Goal: Check status: Check status

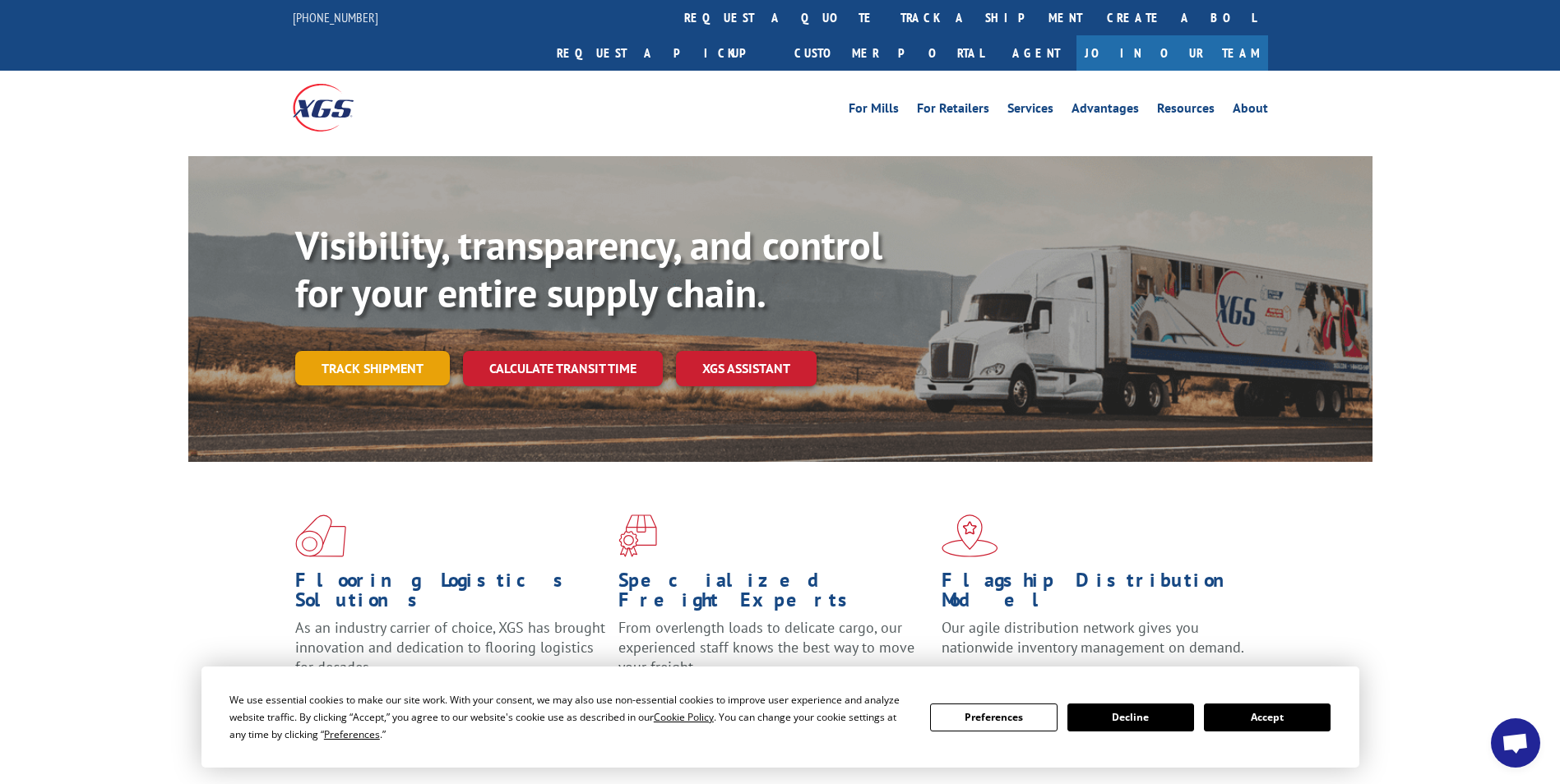
click at [385, 351] on link "Track shipment" at bounding box center [372, 367] width 154 height 34
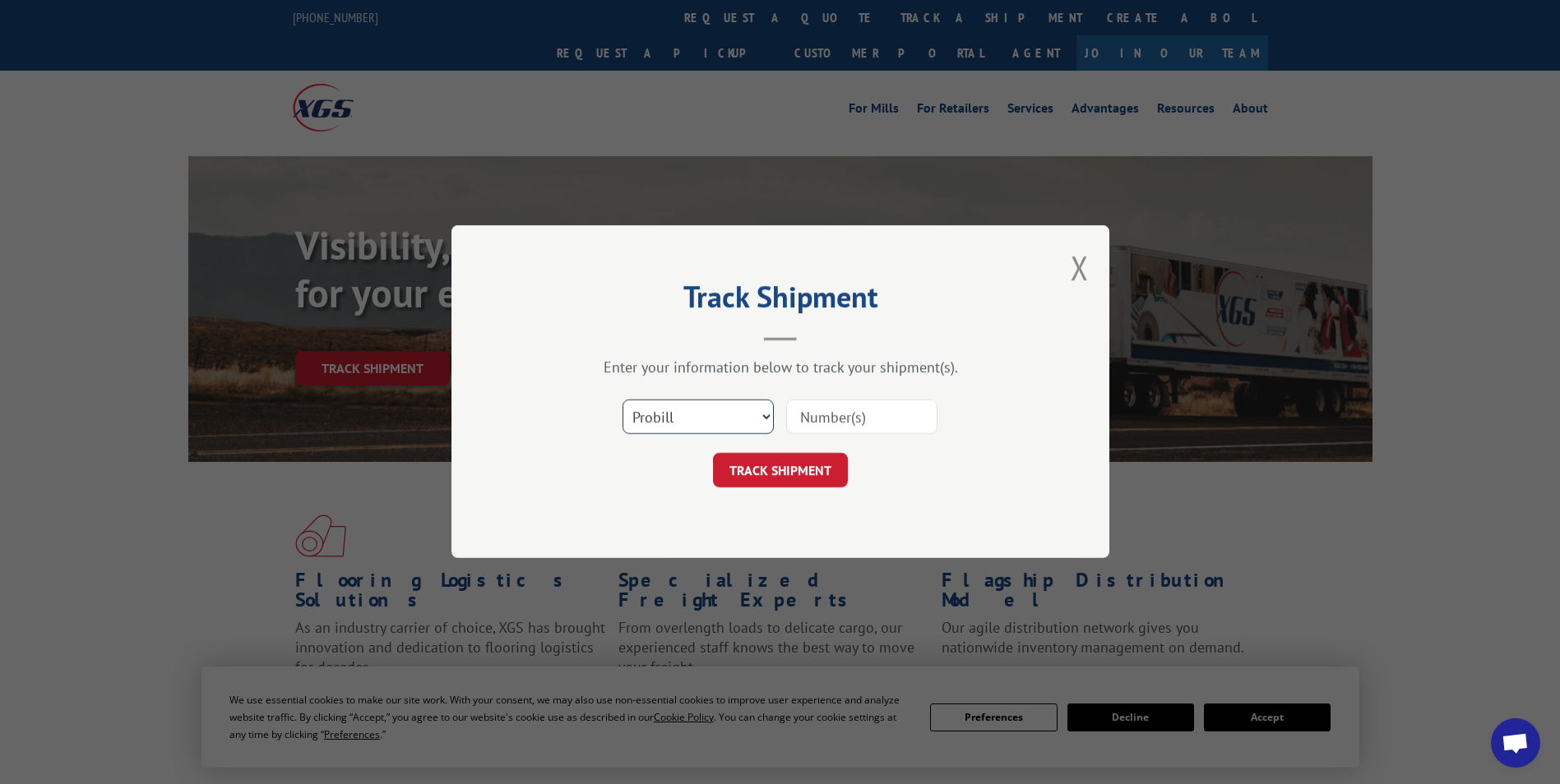
click at [701, 424] on select "Select category... Probill BOL PO" at bounding box center [698, 417] width 151 height 34
click at [622, 400] on select "Select category... Probill BOL PO" at bounding box center [698, 417] width 151 height 34
click at [848, 422] on input at bounding box center [862, 417] width 151 height 34
paste input "7086447"
type input "7086447"
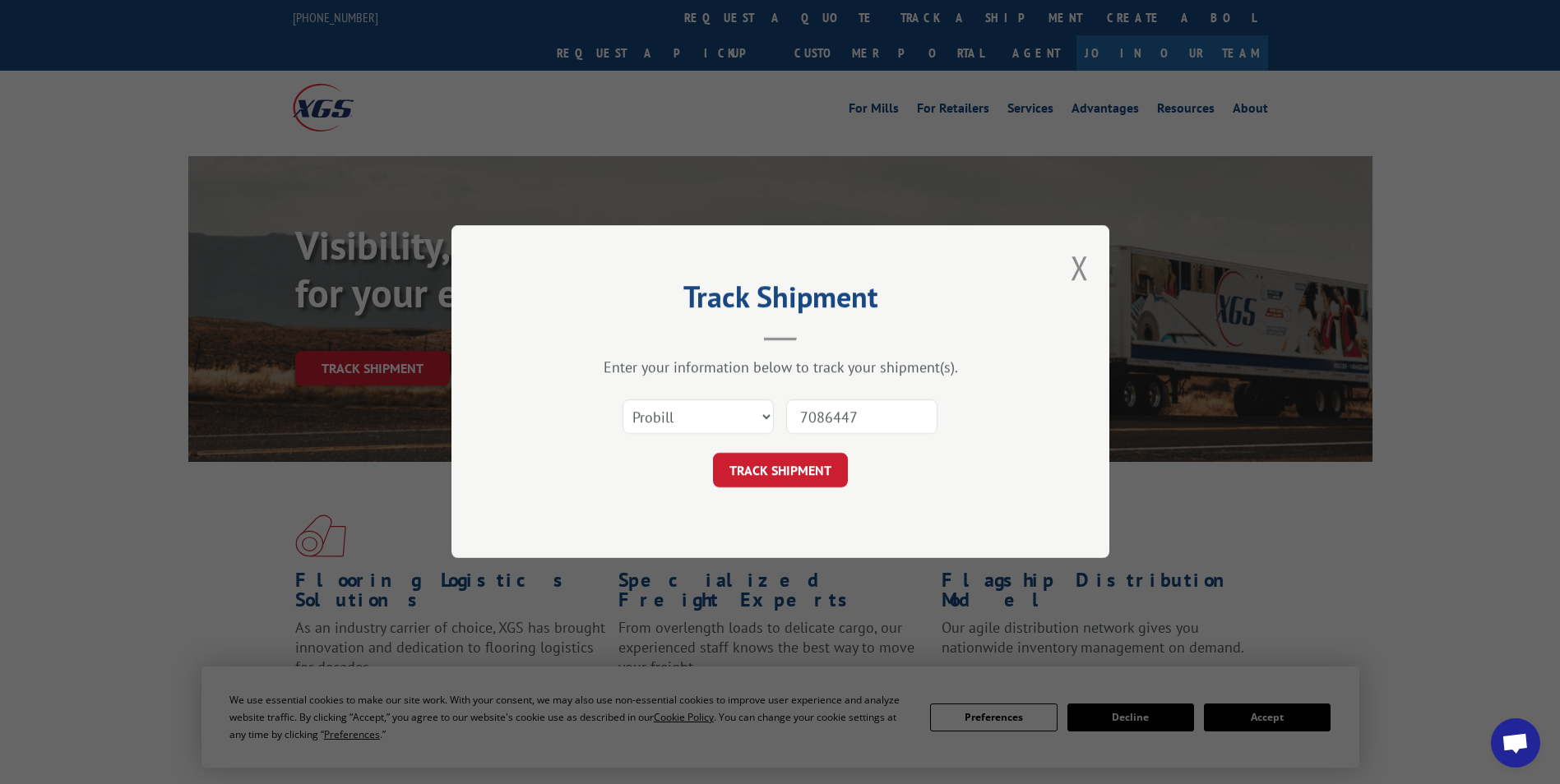
click at [791, 467] on button "TRACK SHIPMENT" at bounding box center [780, 470] width 135 height 34
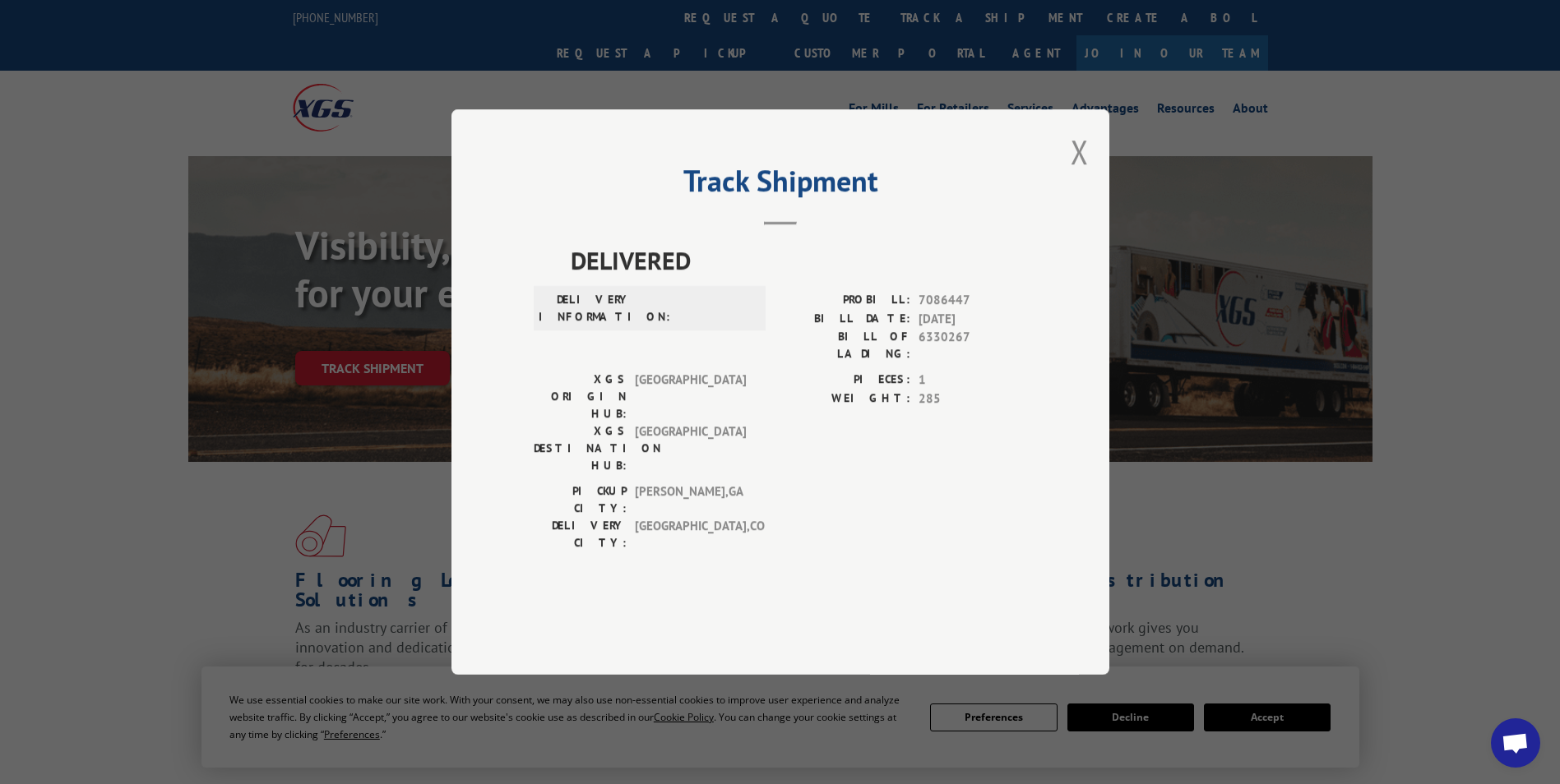
click at [1079, 174] on button "Close modal" at bounding box center [1079, 152] width 18 height 44
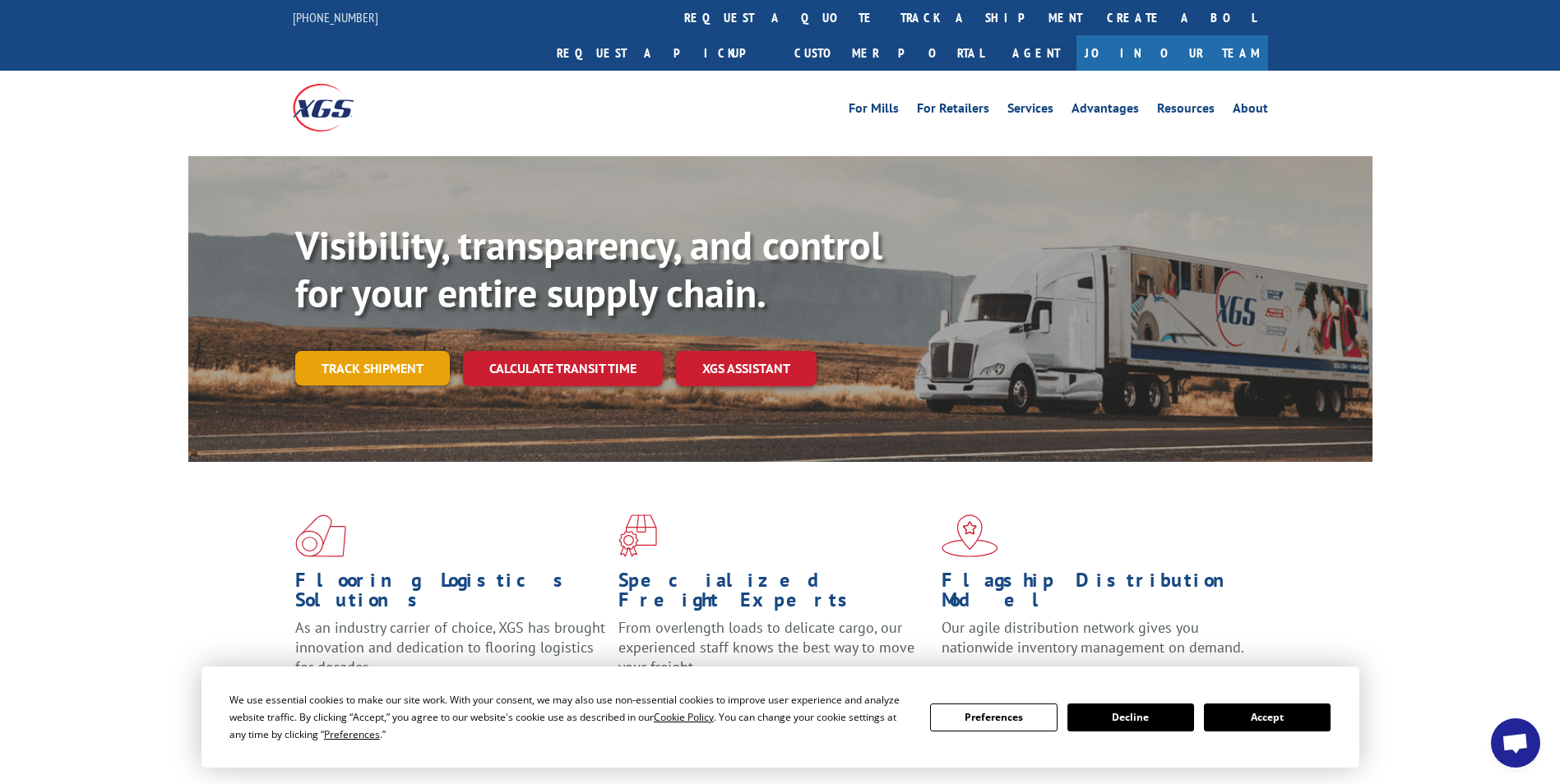
click at [369, 351] on link "Track shipment" at bounding box center [372, 367] width 154 height 34
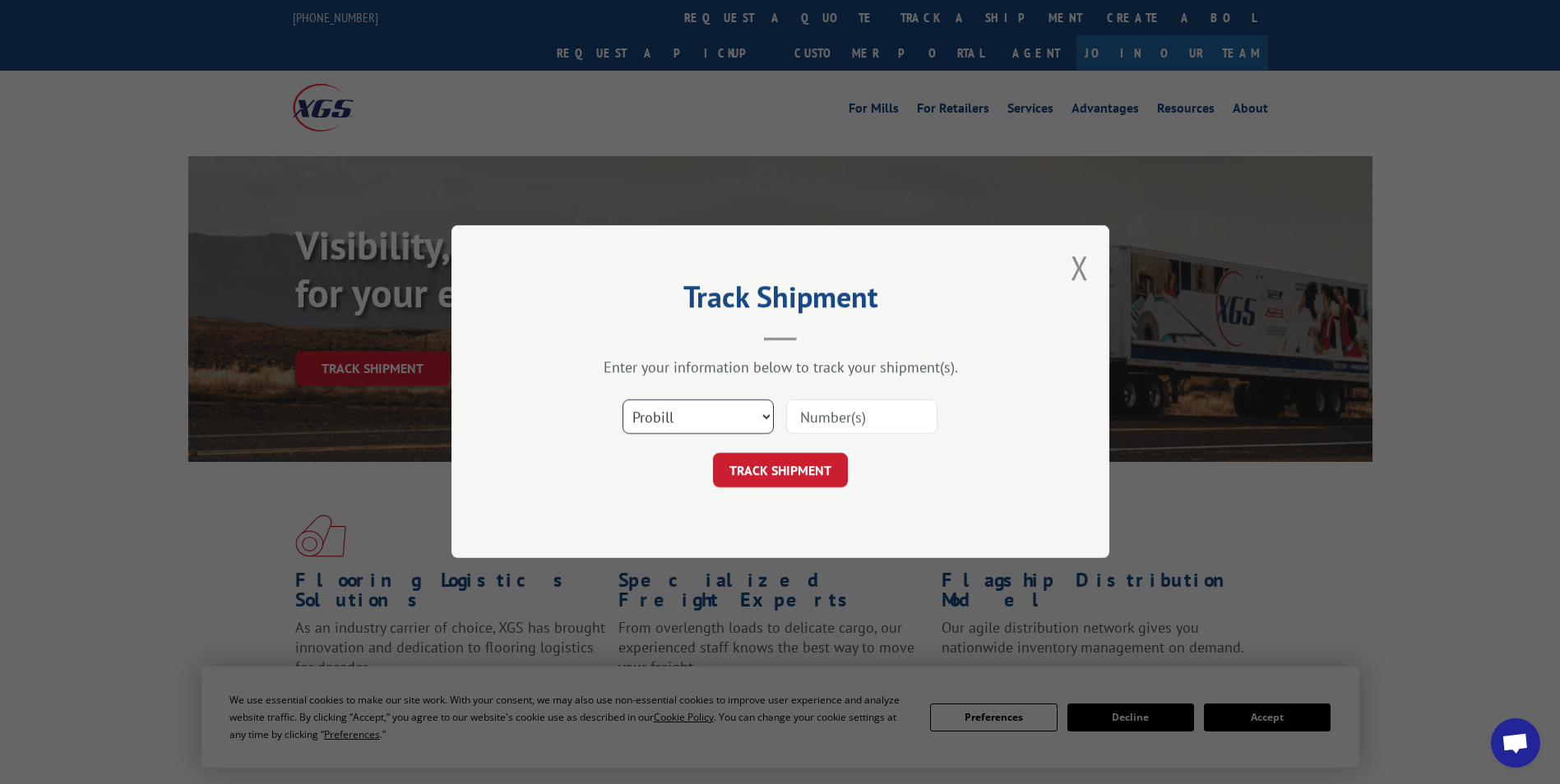
click at [695, 414] on select "Select category... Probill BOL PO" at bounding box center [698, 417] width 151 height 34
select select "bol"
click at [622, 400] on select "Select category... Probill BOL PO" at bounding box center [698, 417] width 151 height 34
click at [825, 415] on input at bounding box center [862, 417] width 151 height 34
paste input "7086447"
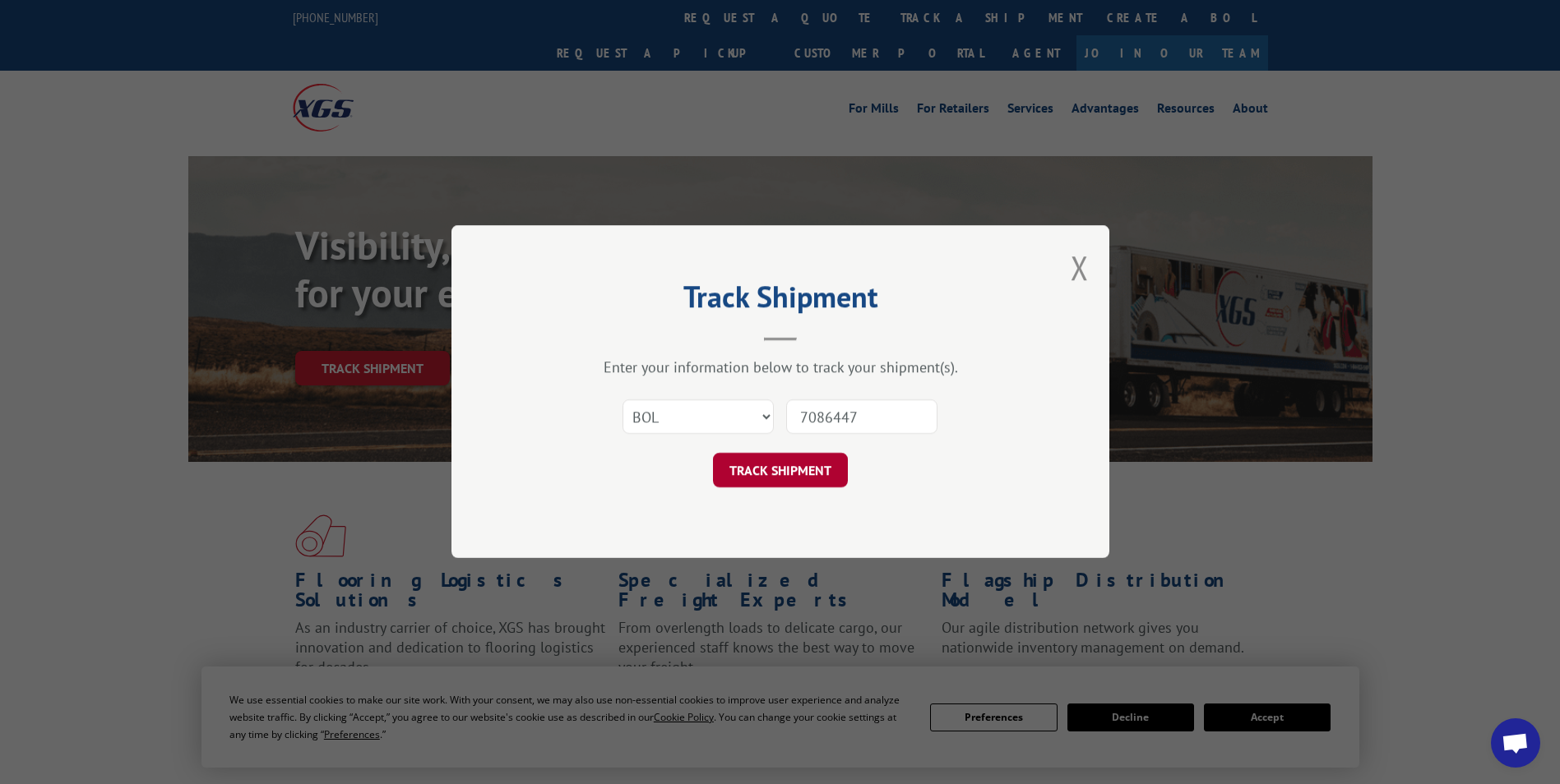
type input "7086447"
click at [784, 458] on button "TRACK SHIPMENT" at bounding box center [780, 470] width 135 height 34
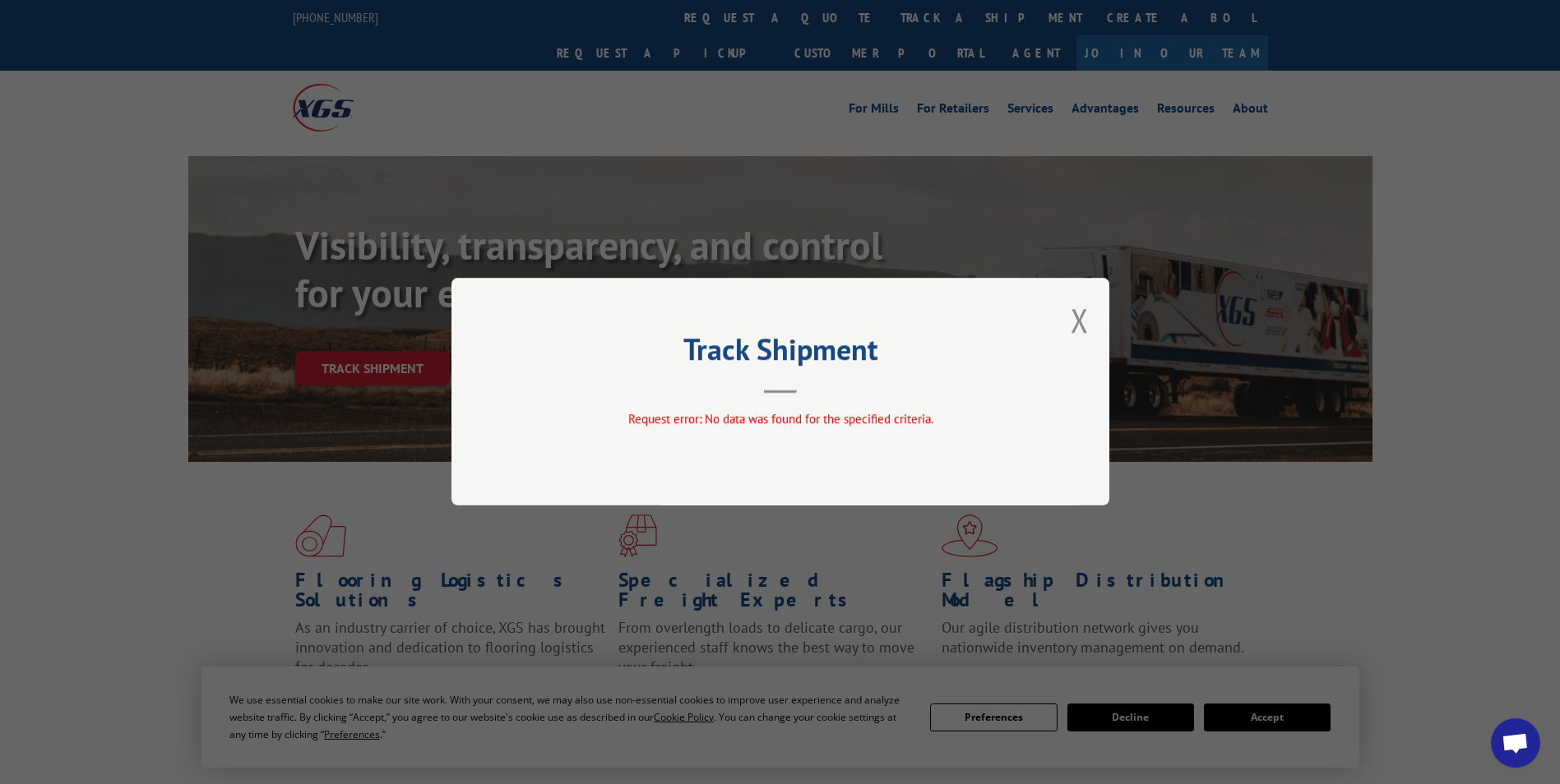
drag, startPoint x: 1084, startPoint y: 324, endPoint x: 1077, endPoint y: 320, distance: 8.1
click at [1078, 323] on button "Close modal" at bounding box center [1079, 320] width 18 height 44
